Goal: Task Accomplishment & Management: Use online tool/utility

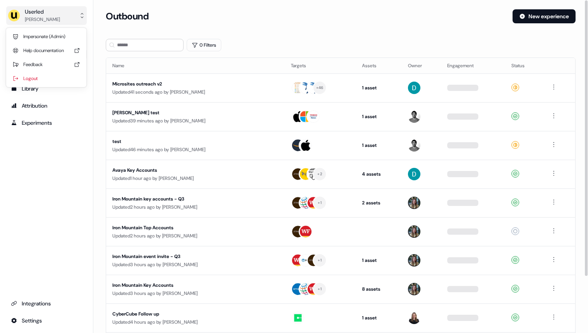
click at [44, 20] on div "[PERSON_NAME]" at bounding box center [42, 20] width 35 height 8
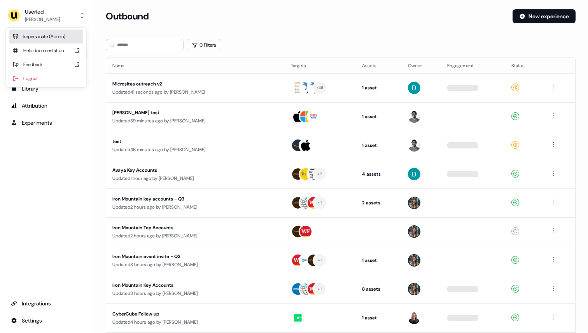
click at [42, 37] on div "Impersonate (Admin)" at bounding box center [46, 37] width 74 height 14
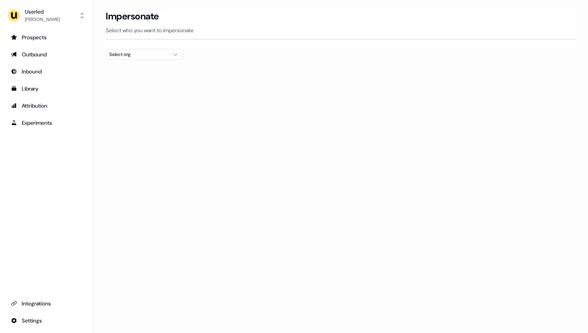
click at [118, 52] on div "Select org" at bounding box center [138, 55] width 58 height 8
type input "*****"
click at [133, 86] on div "PartnerVista" at bounding box center [144, 82] width 77 height 12
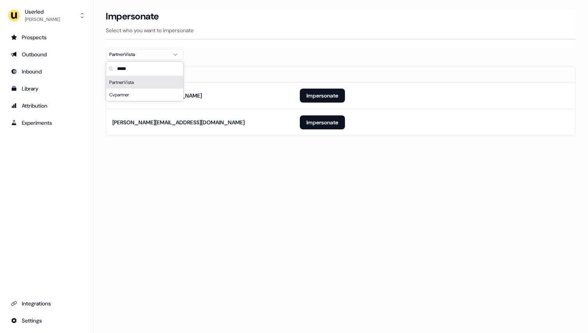
click at [259, 56] on section "Loading... Impersonate Select who you want to impersonate PartnerVista Email [E…" at bounding box center [340, 83] width 495 height 149
click at [313, 119] on button "Impersonate" at bounding box center [322, 123] width 45 height 14
